Goal: Find specific page/section: Find specific page/section

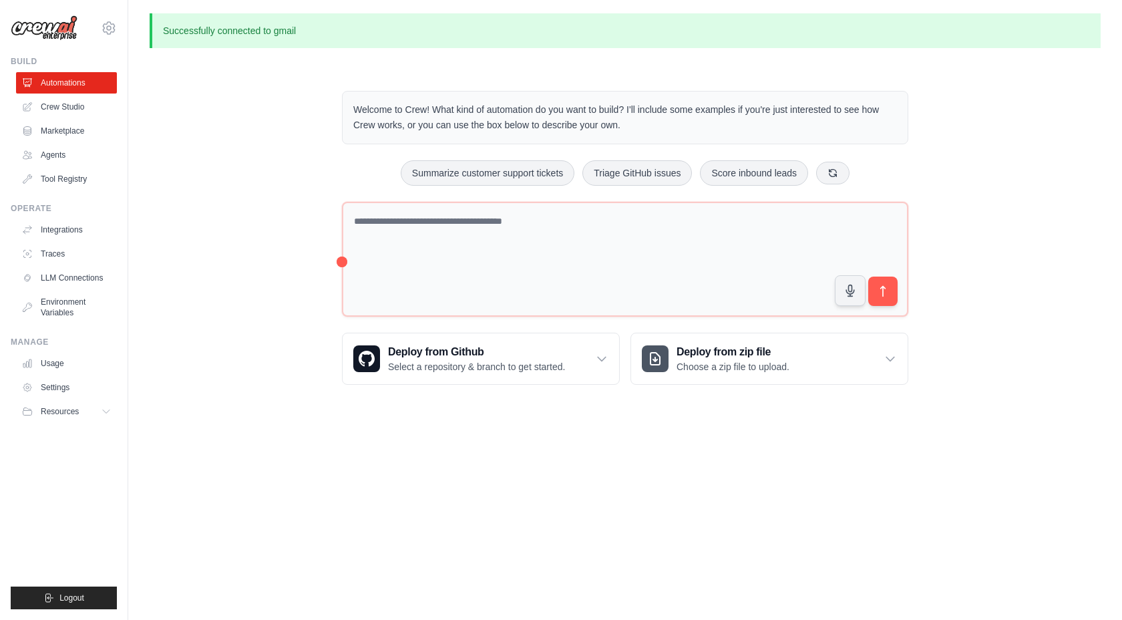
click at [190, 211] on div "Welcome to Crew! What kind of automation do you want to build? I'll include som…" at bounding box center [625, 237] width 951 height 337
click at [225, 166] on div "Welcome to Crew! What kind of automation do you want to build? I'll include som…" at bounding box center [625, 237] width 951 height 337
click at [81, 112] on link "Crew Studio" at bounding box center [67, 106] width 101 height 21
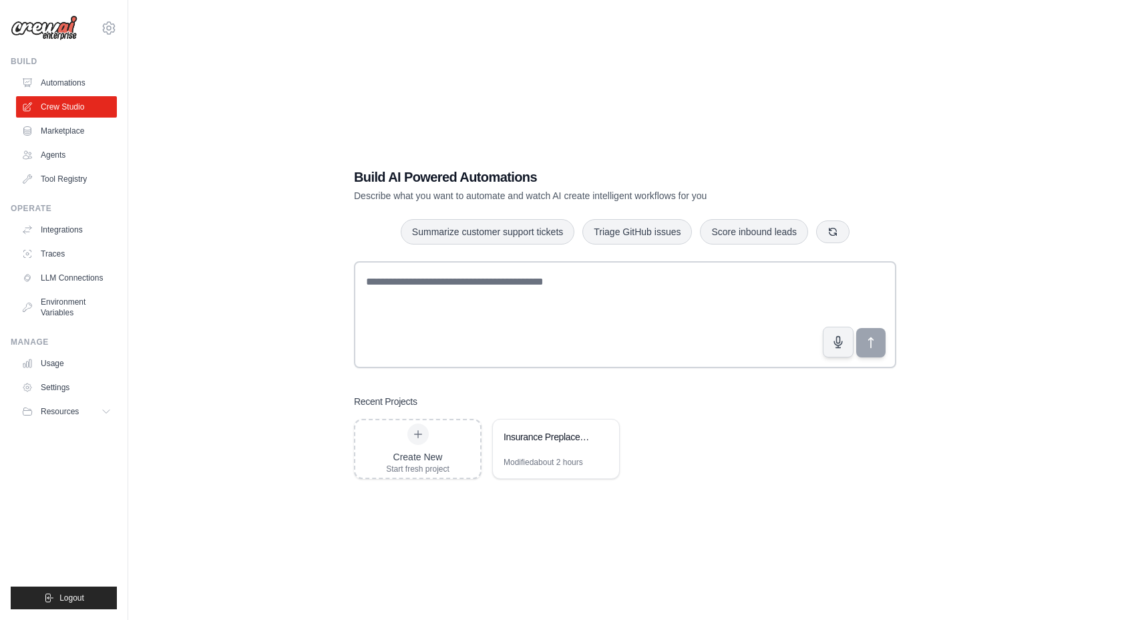
click at [77, 134] on link "Marketplace" at bounding box center [66, 130] width 101 height 21
